Goal: Transaction & Acquisition: Obtain resource

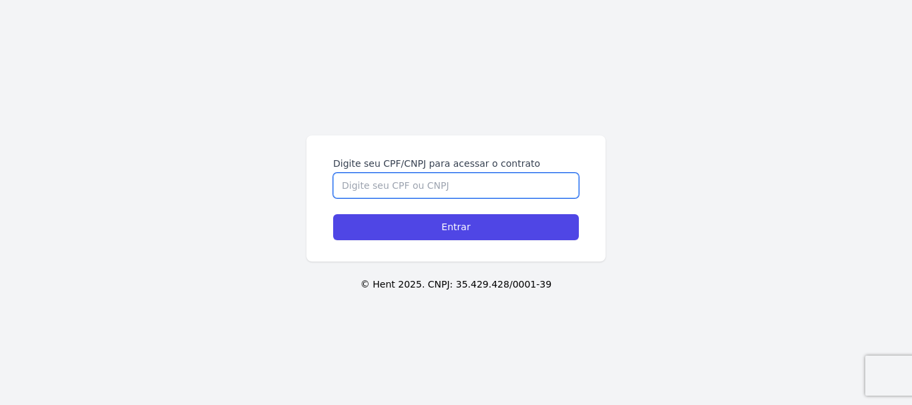
click at [437, 185] on input "Digite seu CPF/CNPJ para acessar o contrato" at bounding box center [456, 185] width 246 height 25
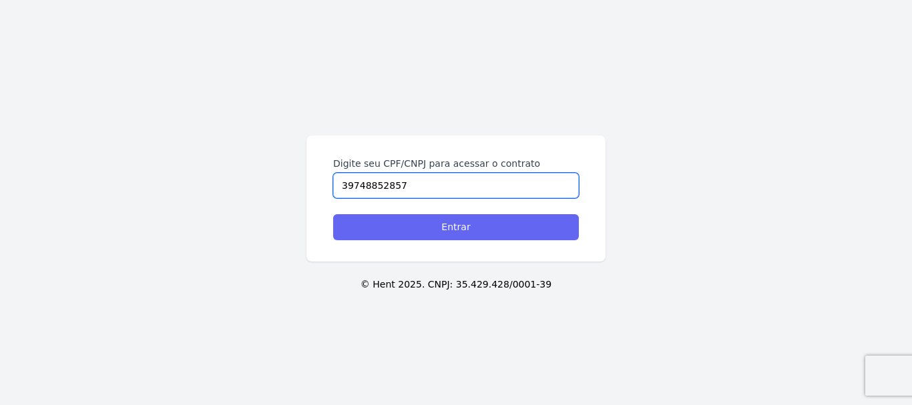
type input "39748852857"
click at [453, 226] on input "Entrar" at bounding box center [456, 227] width 246 height 26
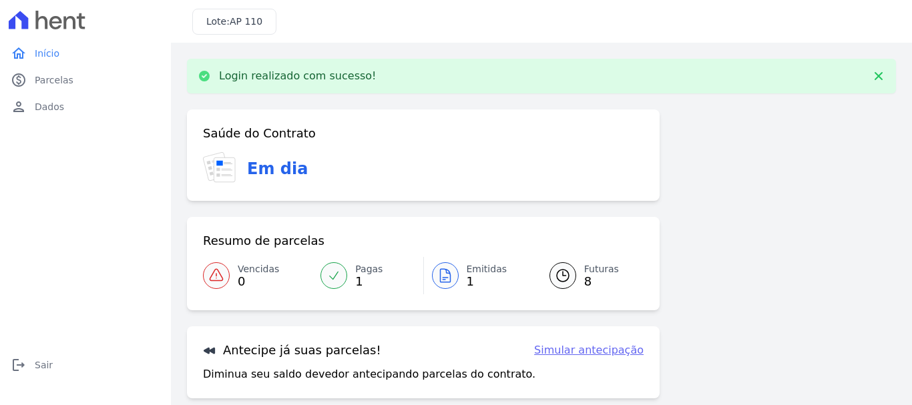
scroll to position [104, 0]
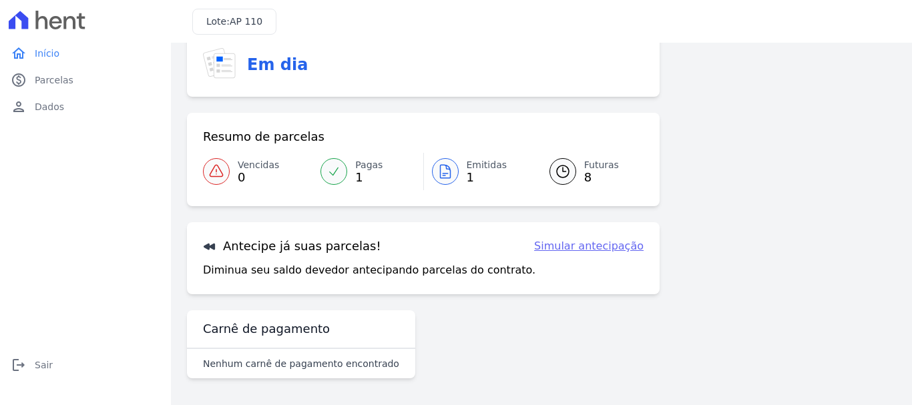
click at [477, 168] on span "Emitidas" at bounding box center [487, 165] width 41 height 14
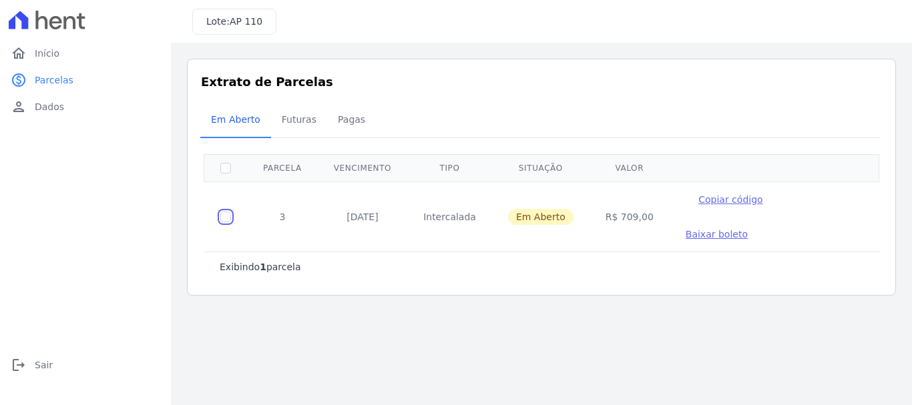
click at [225, 212] on input "checkbox" at bounding box center [225, 217] width 11 height 11
checkbox input "true"
click at [748, 229] on span "Baixar boleto" at bounding box center [717, 234] width 62 height 11
click at [490, 268] on div "Listagem de parcelas Baixar PDF Extrato de Parcelas Em [GEOGRAPHIC_DATA] Futura…" at bounding box center [541, 177] width 741 height 269
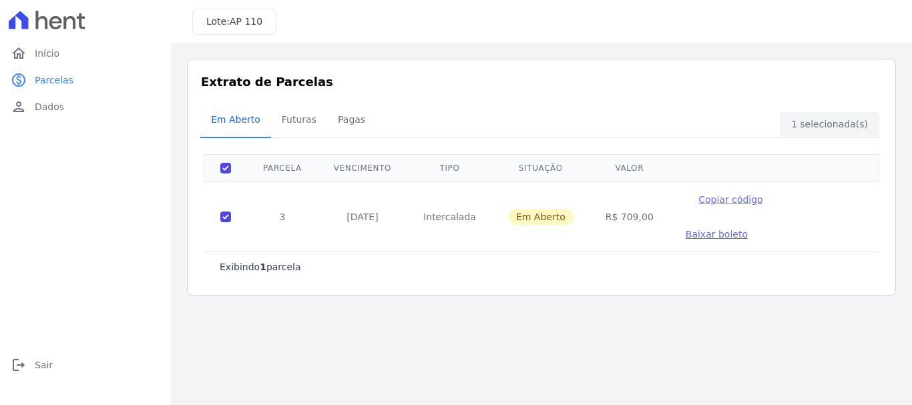
click at [748, 229] on span "Baixar boleto" at bounding box center [717, 234] width 62 height 11
click at [65, 109] on link "person Dados" at bounding box center [85, 106] width 160 height 27
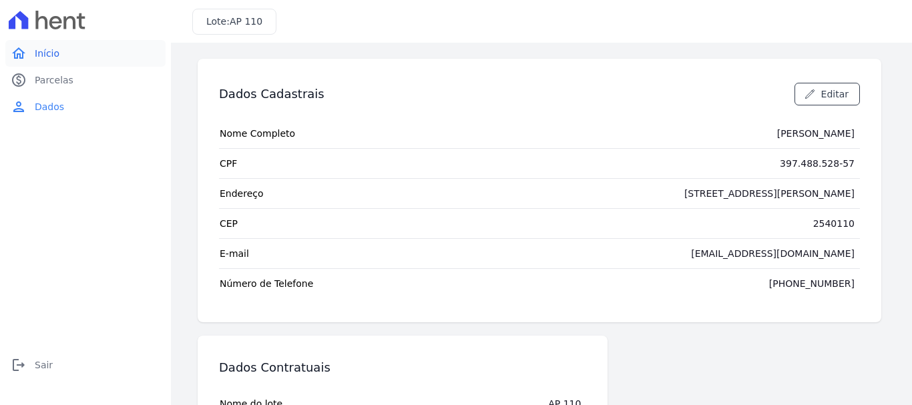
click at [42, 45] on link "home Início" at bounding box center [85, 53] width 160 height 27
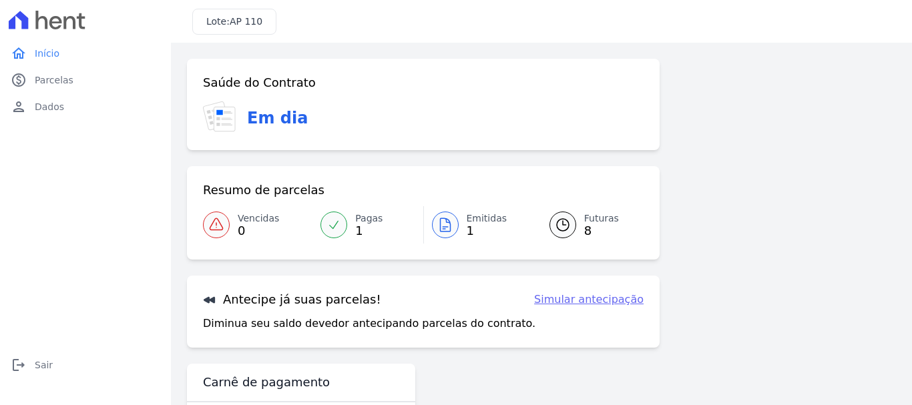
click at [604, 219] on span "Futuras" at bounding box center [601, 219] width 35 height 14
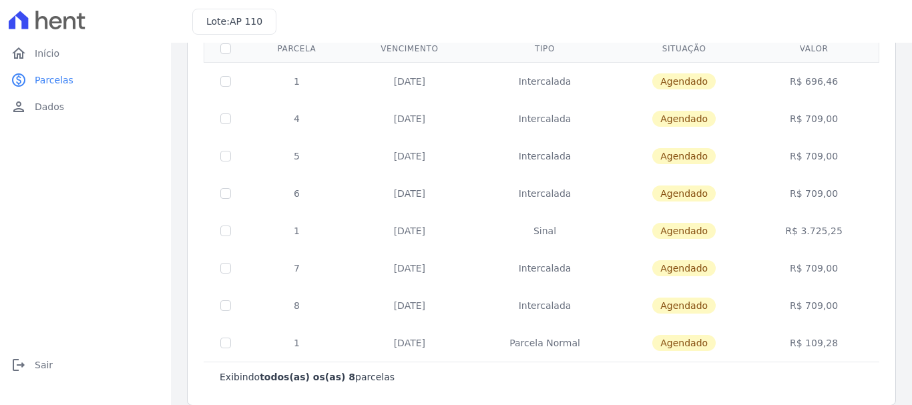
scroll to position [136, 0]
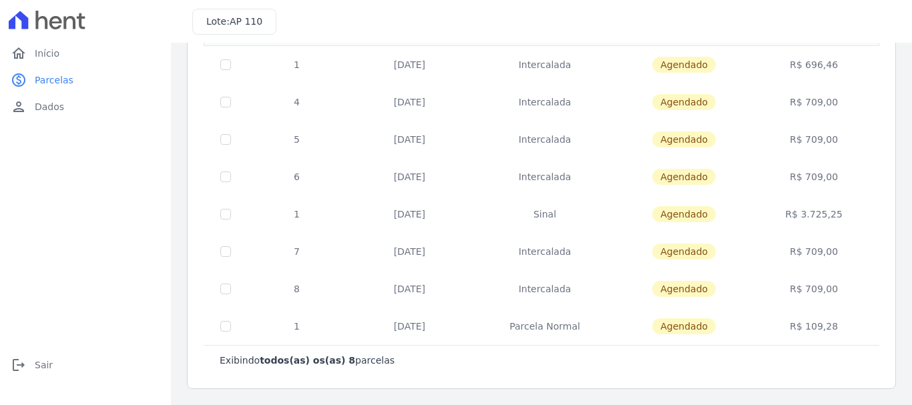
click at [225, 334] on td at bounding box center [225, 326] width 43 height 37
click at [226, 334] on td at bounding box center [225, 326] width 43 height 37
click at [226, 70] on input "checkbox" at bounding box center [225, 64] width 11 height 11
checkbox input "true"
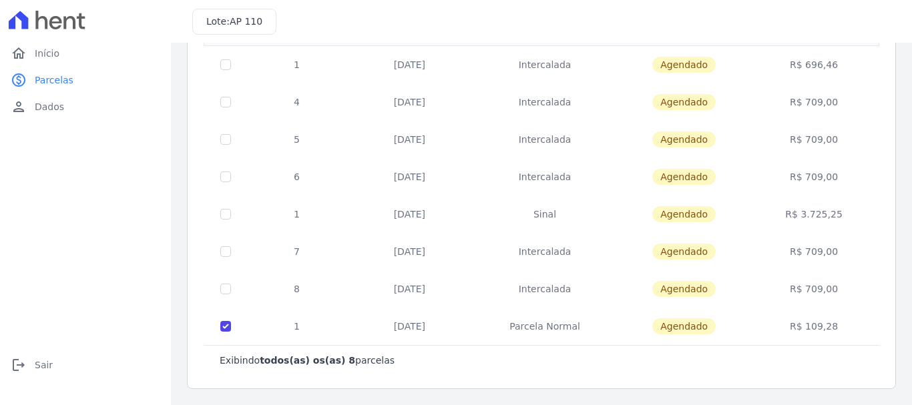
click at [224, 333] on td at bounding box center [225, 326] width 43 height 37
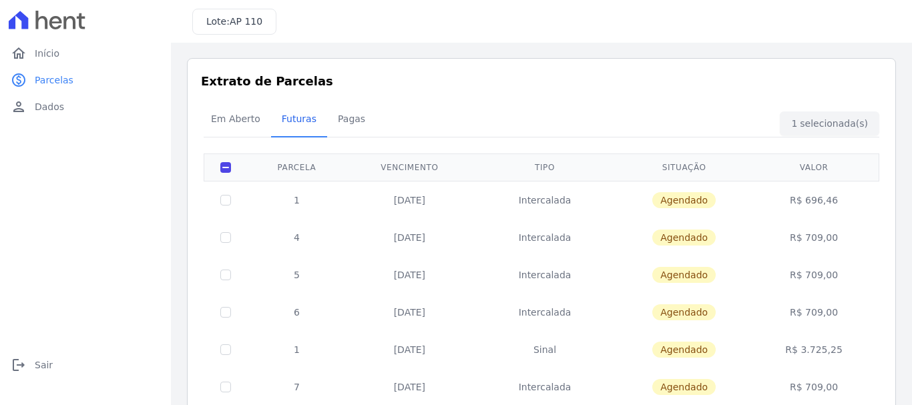
scroll to position [0, 0]
click at [349, 116] on span "Pagas" at bounding box center [351, 119] width 43 height 27
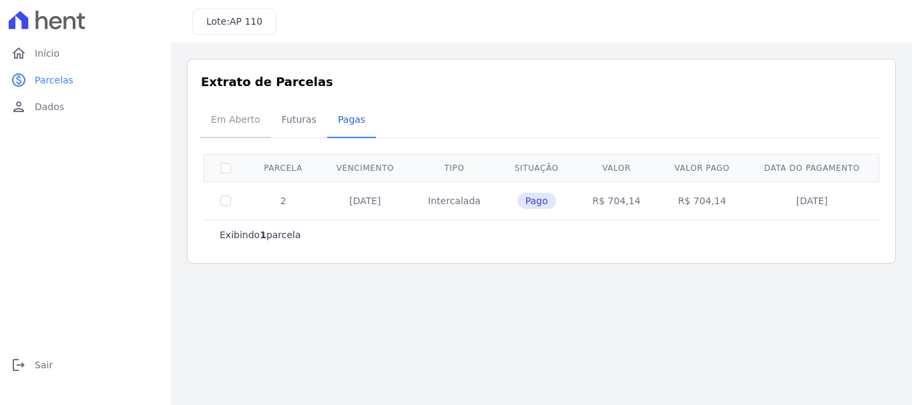
click at [237, 128] on span "Em Aberto" at bounding box center [235, 119] width 65 height 27
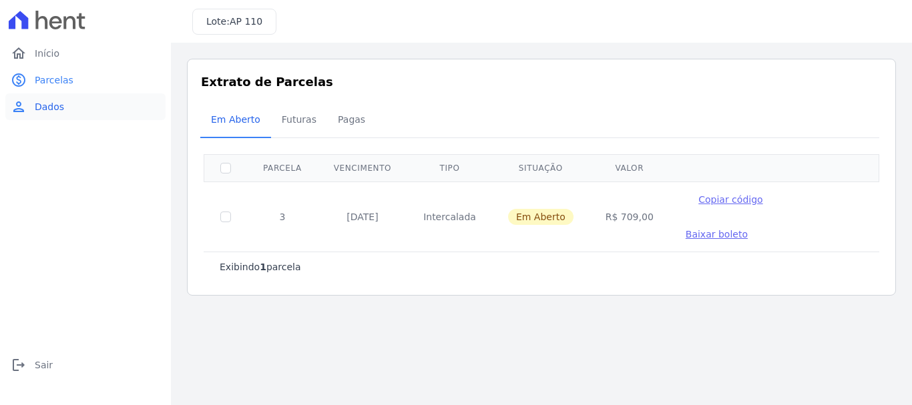
click at [54, 112] on span "Dados" at bounding box center [49, 106] width 29 height 13
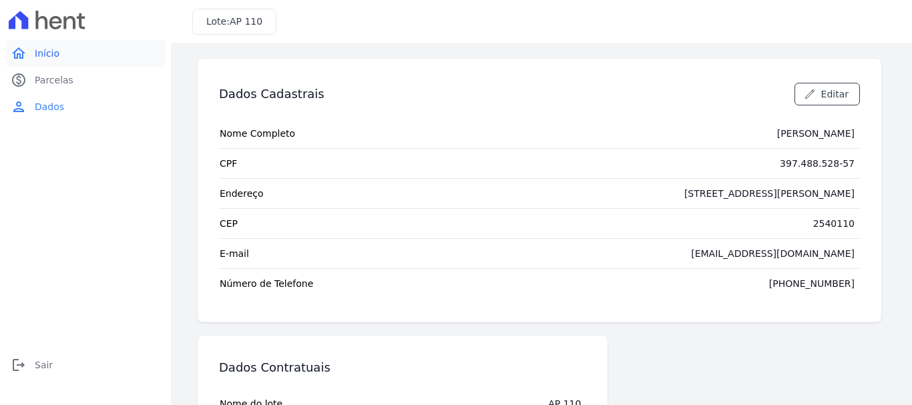
click at [46, 53] on span "Início" at bounding box center [47, 53] width 25 height 13
